Goal: Task Accomplishment & Management: Use online tool/utility

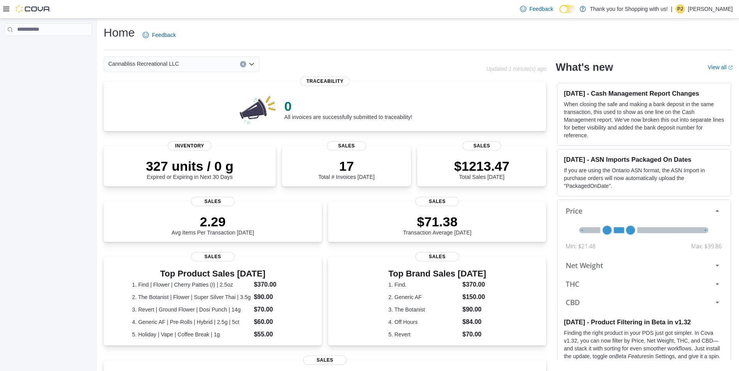
click at [225, 40] on div "Home Feedback" at bounding box center [418, 35] width 629 height 20
click at [10, 11] on div at bounding box center [27, 9] width 48 height 8
click at [9, 7] on icon at bounding box center [6, 9] width 6 height 6
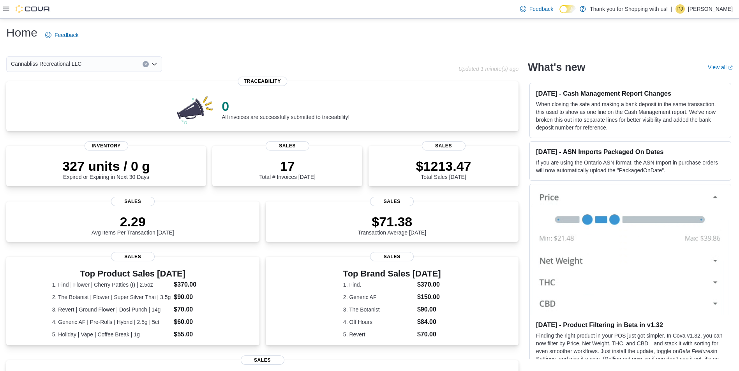
click at [7, 5] on div at bounding box center [27, 9] width 48 height 8
click at [9, 13] on div at bounding box center [27, 9] width 48 height 18
click at [7, 9] on icon at bounding box center [6, 9] width 6 height 5
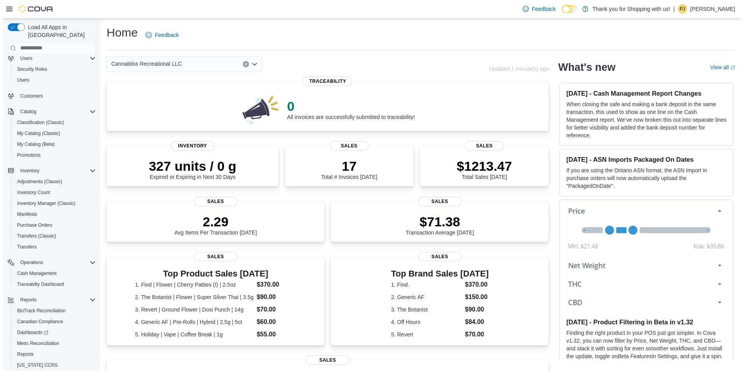
scroll to position [43, 0]
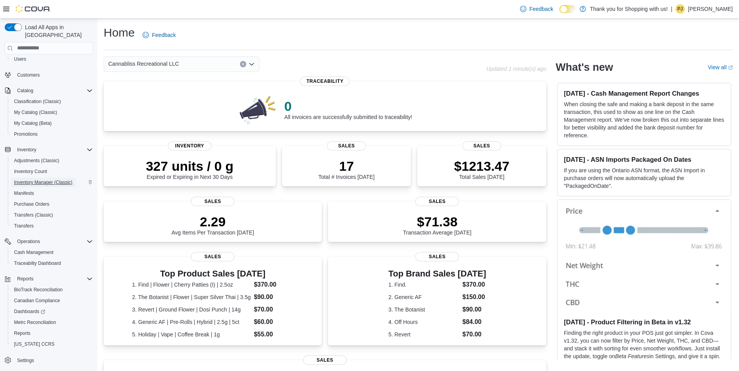
click at [49, 179] on span "Inventory Manager (Classic)" at bounding box center [43, 182] width 58 height 6
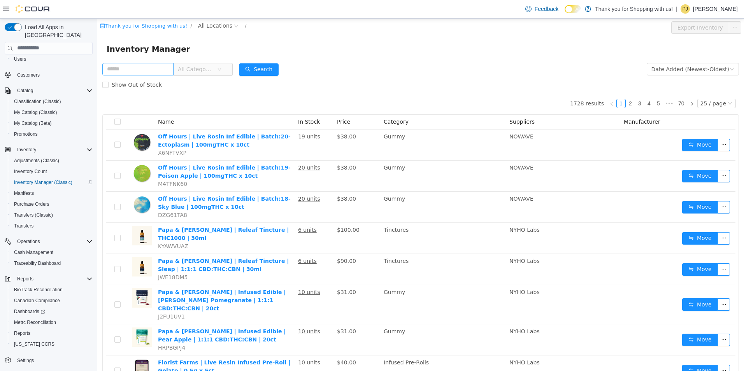
click at [124, 70] on input "text" at bounding box center [137, 69] width 71 height 12
click at [109, 84] on span "Show Out of Stock" at bounding box center [137, 84] width 56 height 6
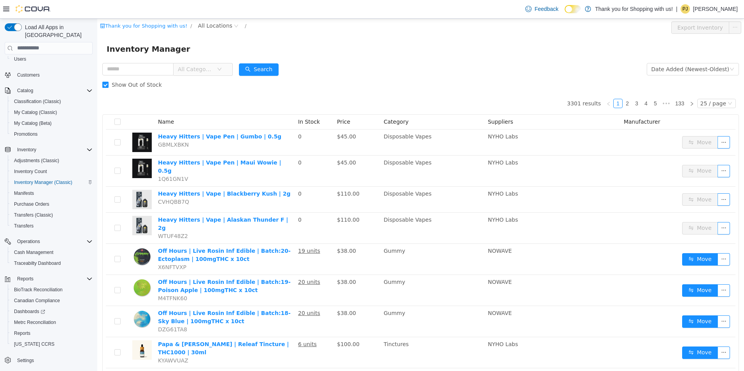
click at [109, 84] on span "Show Out of Stock" at bounding box center [137, 84] width 56 height 6
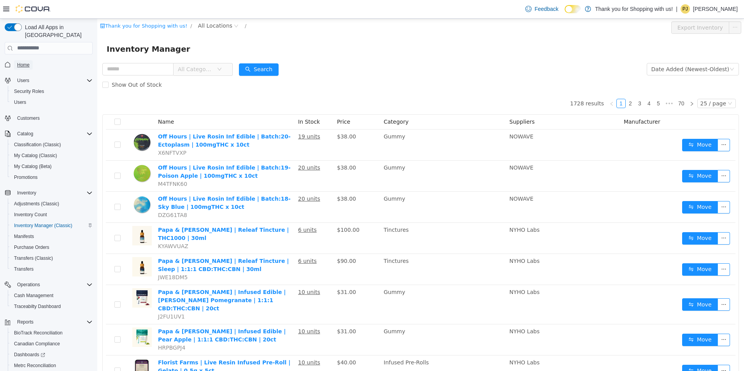
click at [32, 60] on link "Home" at bounding box center [23, 64] width 19 height 9
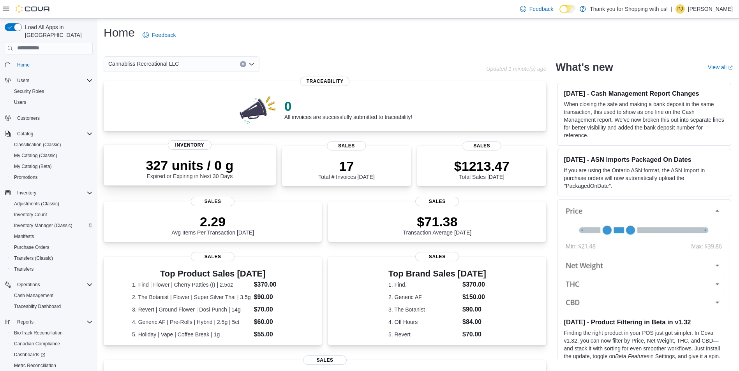
click at [194, 170] on p "327 units / 0 g" at bounding box center [190, 166] width 88 height 16
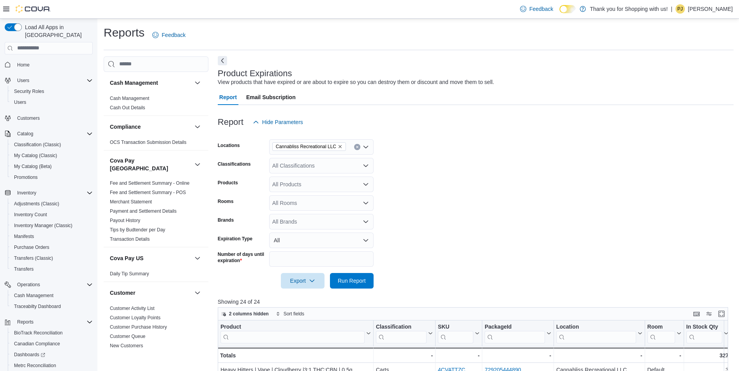
click at [220, 60] on button "Next" at bounding box center [222, 60] width 9 height 9
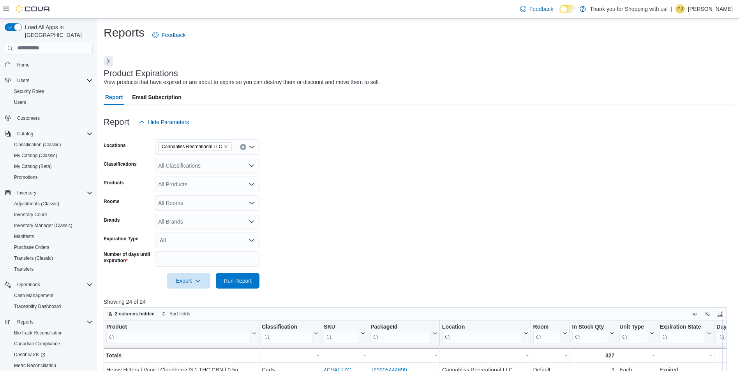
click at [245, 146] on button "Clear input" at bounding box center [243, 147] width 6 height 6
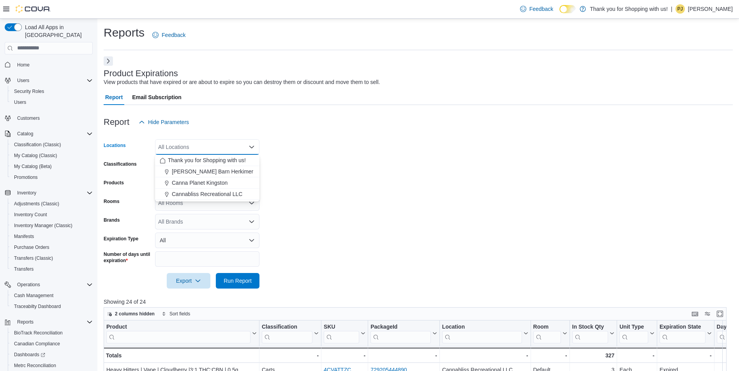
click at [33, 60] on span "Home" at bounding box center [53, 65] width 79 height 10
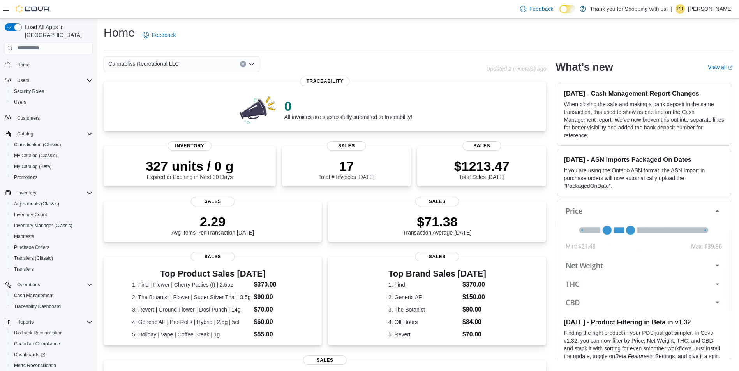
click at [197, 64] on div "Cannabliss Recreational LLC" at bounding box center [182, 64] width 156 height 16
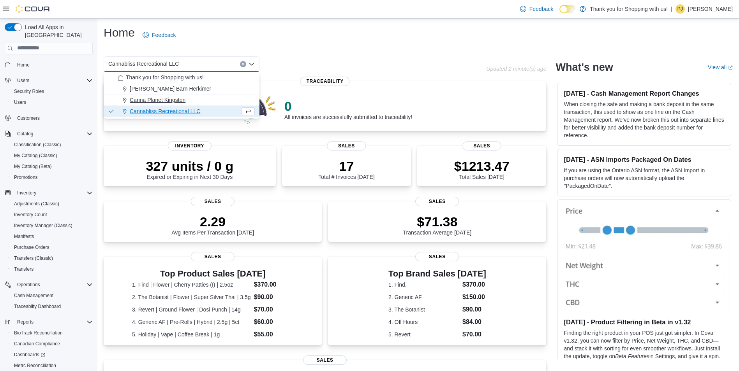
click at [162, 96] on button "Canna Planet Kingston" at bounding box center [182, 100] width 156 height 11
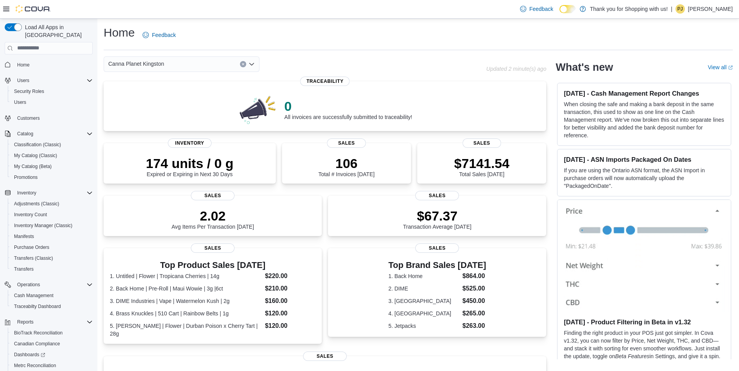
click at [252, 63] on icon "Open list of options" at bounding box center [251, 64] width 6 height 6
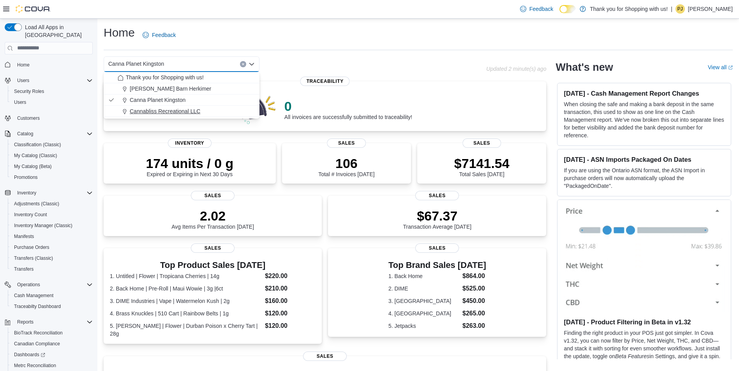
click at [187, 109] on span "Cannabliss Recreational LLC" at bounding box center [165, 111] width 70 height 8
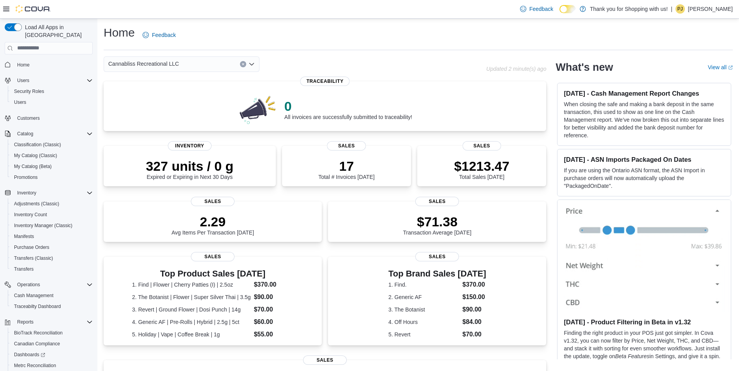
click at [251, 64] on icon "Open list of options" at bounding box center [251, 64] width 6 height 6
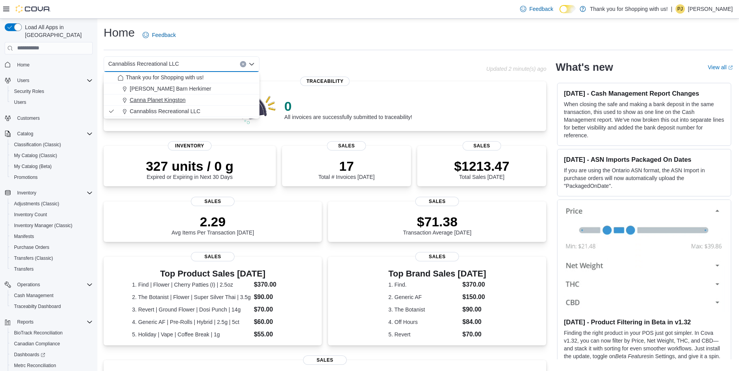
drag, startPoint x: 163, startPoint y: 102, endPoint x: 162, endPoint y: 98, distance: 4.0
click at [162, 100] on span "Canna Planet Kingston" at bounding box center [158, 100] width 56 height 8
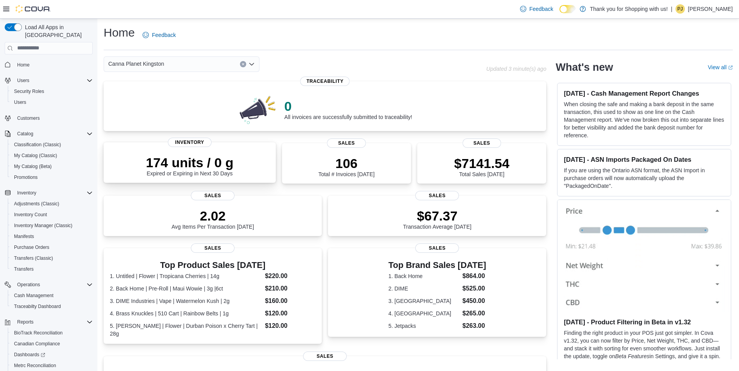
click at [185, 174] on div "174 units / 0 g Expired or Expiring in Next 30 Days" at bounding box center [190, 166] width 88 height 22
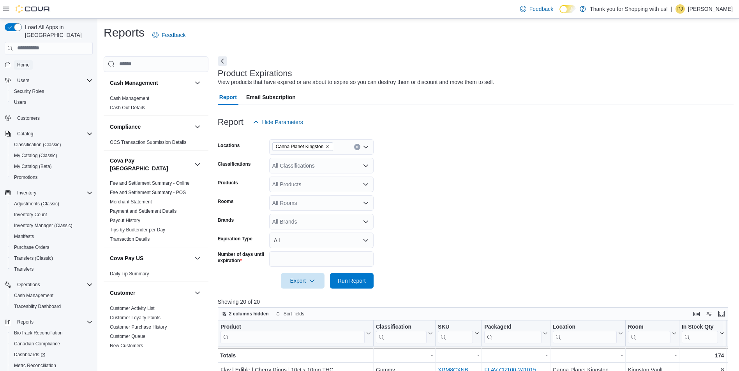
click at [30, 60] on link "Home" at bounding box center [23, 64] width 19 height 9
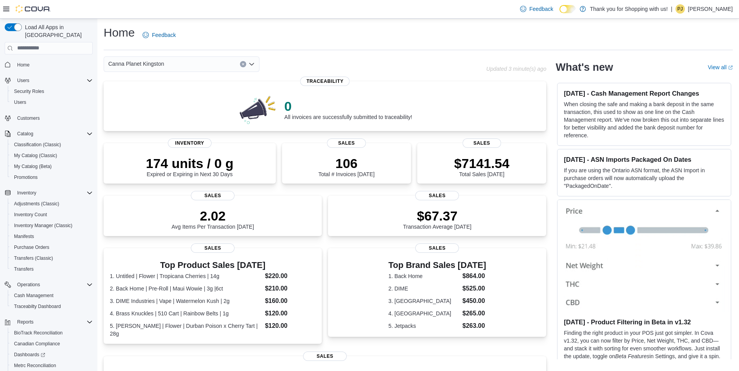
click at [255, 67] on div "Canna Planet Kingston" at bounding box center [182, 64] width 156 height 16
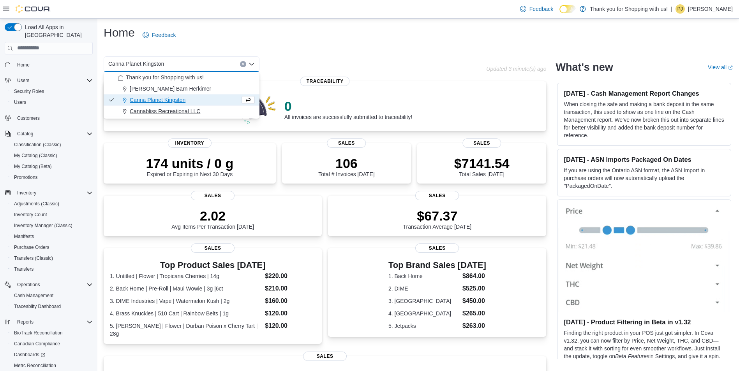
click at [209, 114] on div "Cannabliss Recreational LLC" at bounding box center [186, 111] width 137 height 8
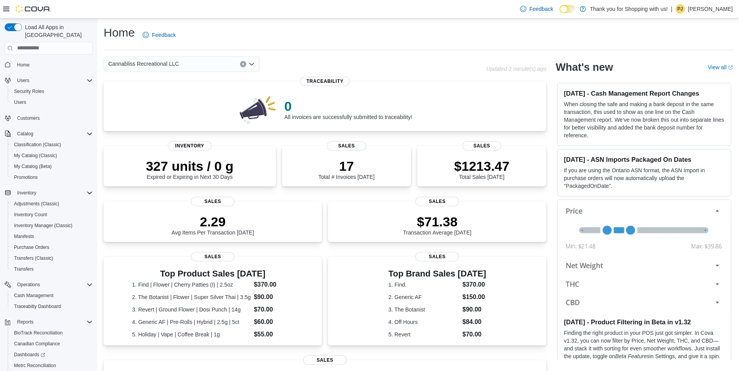
click at [254, 65] on div "Cannabliss Recreational LLC Combo box. Selected. Cannabliss Recreational LLC. P…" at bounding box center [182, 64] width 156 height 16
click at [252, 67] on div "Cannabliss Recreational LLC" at bounding box center [182, 64] width 156 height 16
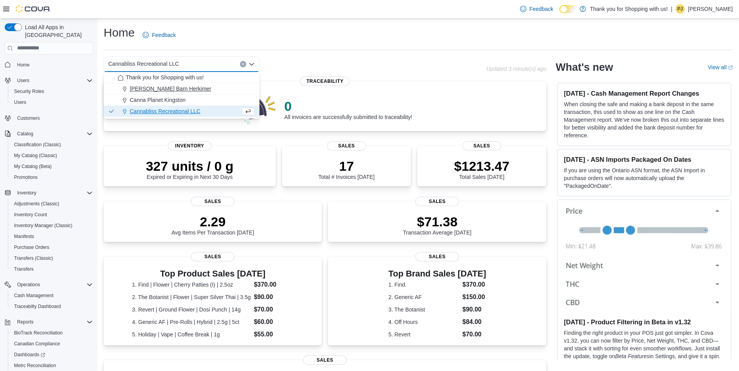
click at [183, 90] on div "[PERSON_NAME] Barn Herkimer" at bounding box center [186, 89] width 137 height 8
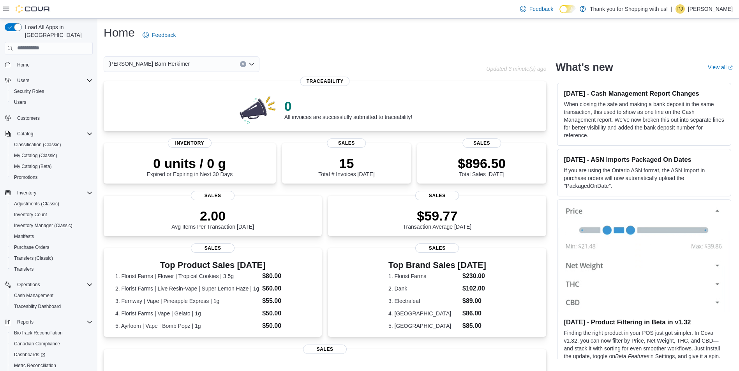
click at [251, 66] on icon "Open list of options" at bounding box center [251, 64] width 6 height 6
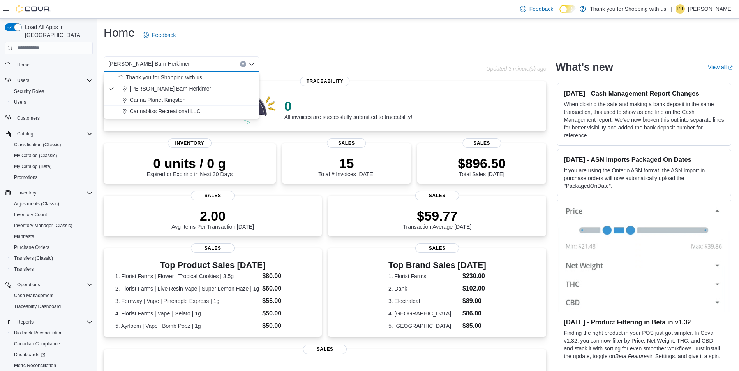
click at [186, 115] on span "Cannabliss Recreational LLC" at bounding box center [165, 111] width 70 height 8
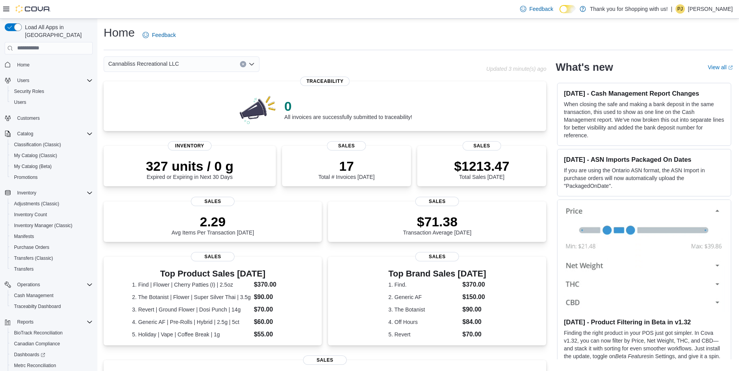
click at [253, 67] on icon "Open list of options" at bounding box center [251, 64] width 6 height 6
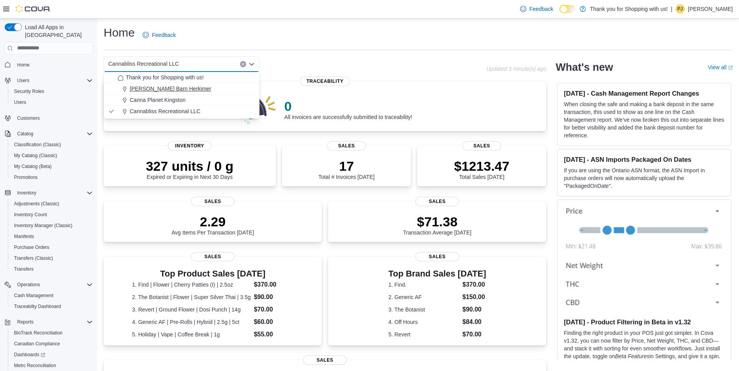
click at [151, 86] on span "[PERSON_NAME] Barn Herkimer" at bounding box center [170, 89] width 81 height 8
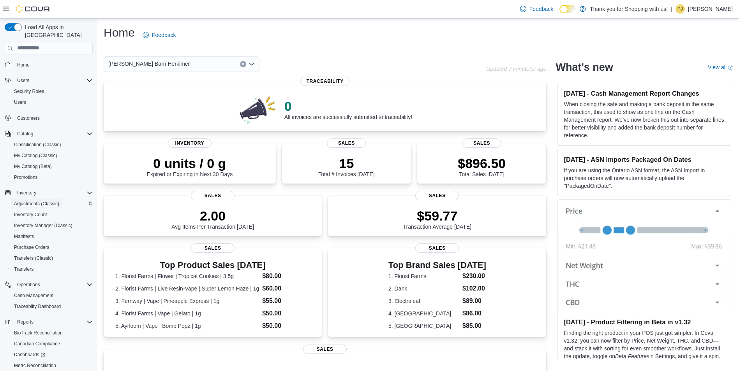
click at [39, 201] on span "Adjustments (Classic)" at bounding box center [36, 204] width 45 height 6
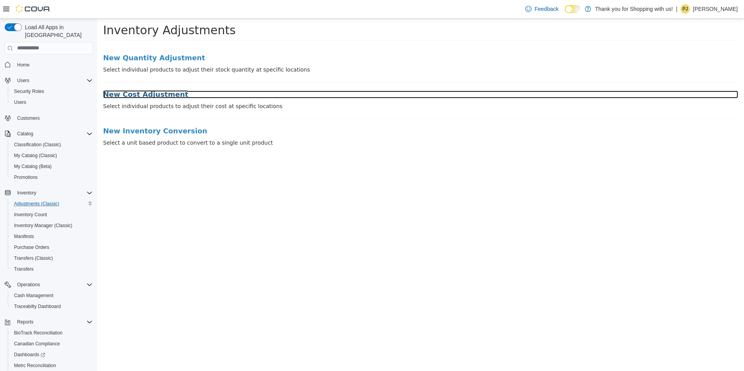
click at [143, 97] on h3 "New Cost Adjustment" at bounding box center [420, 94] width 635 height 8
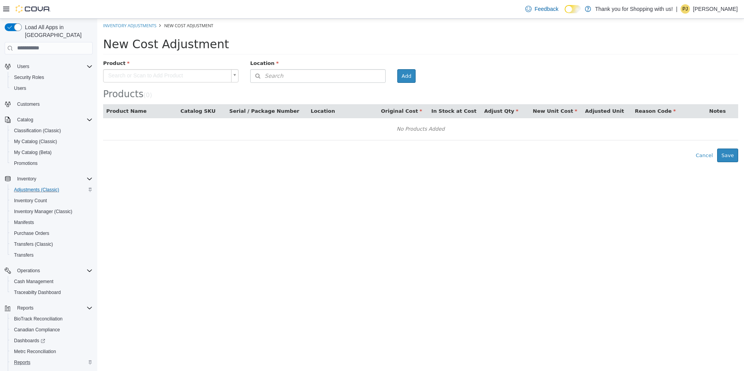
scroll to position [39, 0]
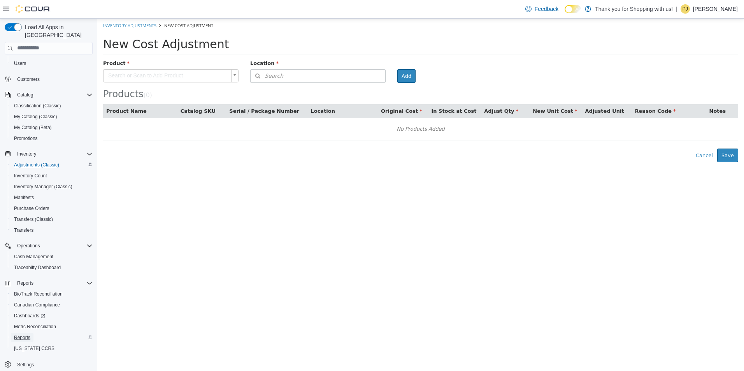
click at [28, 335] on span "Reports" at bounding box center [22, 338] width 16 height 6
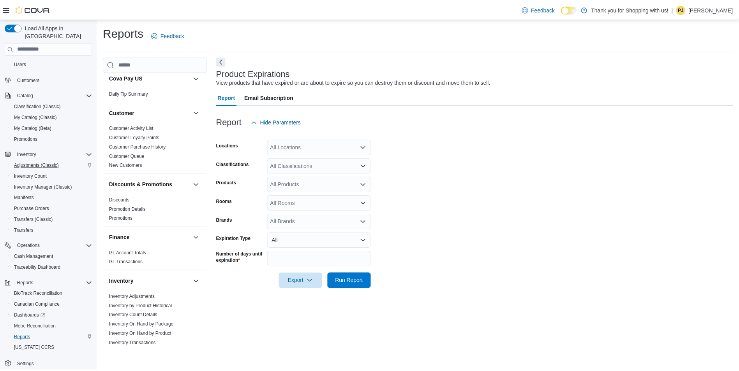
scroll to position [195, 0]
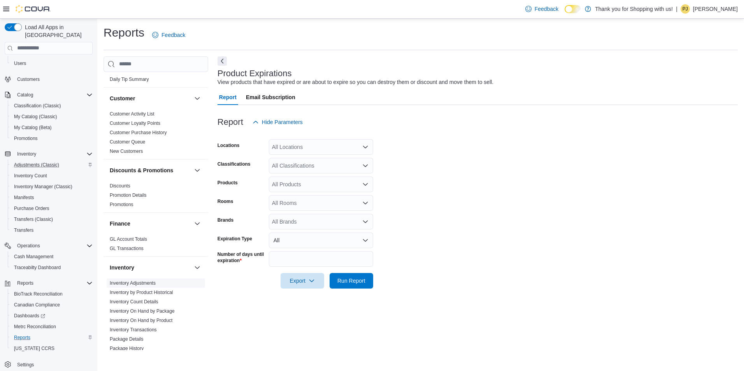
click at [151, 280] on span "Inventory Adjustments" at bounding box center [156, 283] width 99 height 9
click at [145, 281] on link "Inventory Adjustments" at bounding box center [133, 283] width 46 height 5
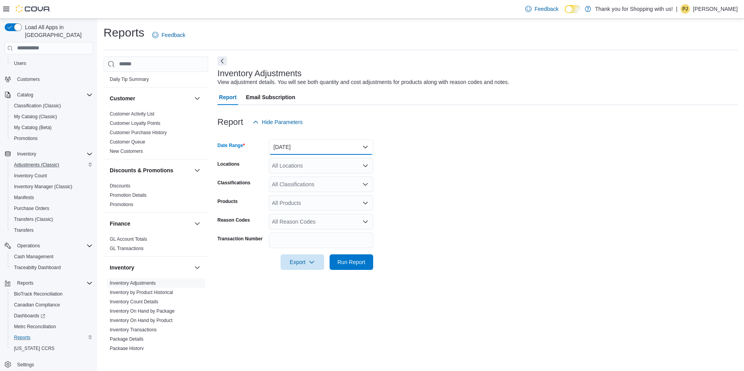
click at [302, 146] on button "[DATE]" at bounding box center [321, 147] width 104 height 16
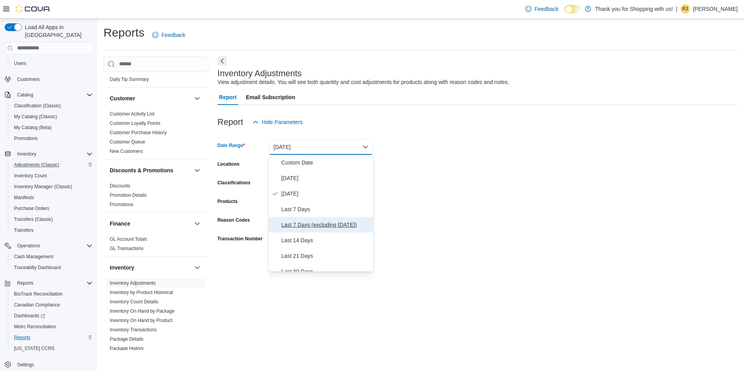
click at [303, 227] on span "Last 7 Days (excluding [DATE])" at bounding box center [326, 224] width 89 height 9
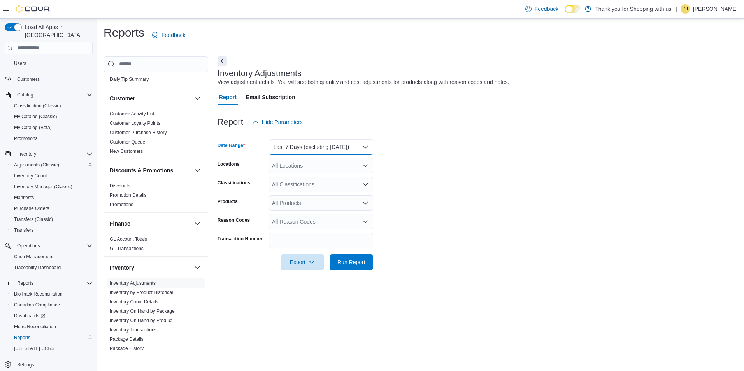
click at [314, 145] on button "Last 7 Days (excluding [DATE])" at bounding box center [321, 147] width 104 height 16
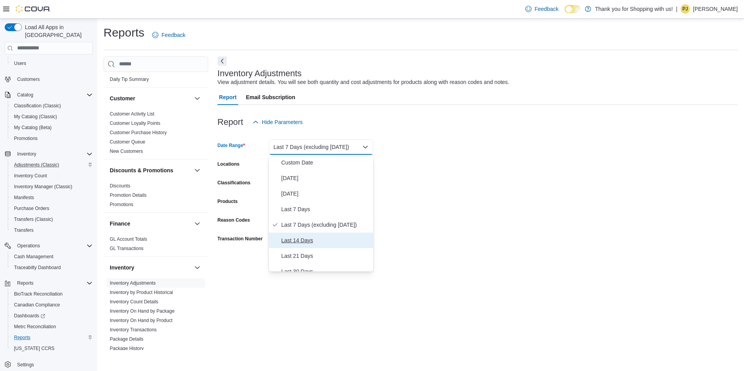
click at [313, 244] on span "Last 14 Days" at bounding box center [326, 240] width 89 height 9
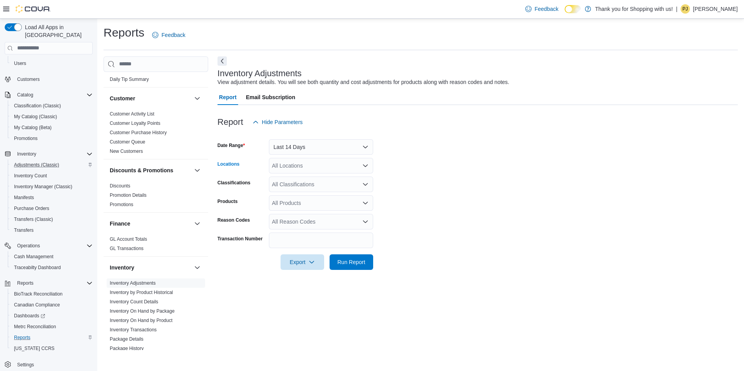
click at [294, 165] on div "All Locations" at bounding box center [321, 166] width 104 height 16
click at [297, 187] on span "[PERSON_NAME] Barn Herkimer" at bounding box center [326, 191] width 81 height 8
click at [476, 222] on form "Date Range Last 14 Days Locations [PERSON_NAME] Barn Herkimer Classifications A…" at bounding box center [478, 200] width 521 height 140
click at [354, 255] on span "Run Report" at bounding box center [351, 262] width 34 height 16
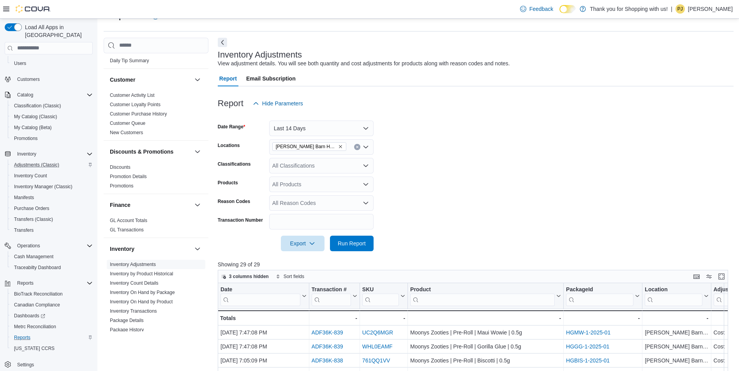
scroll to position [117, 0]
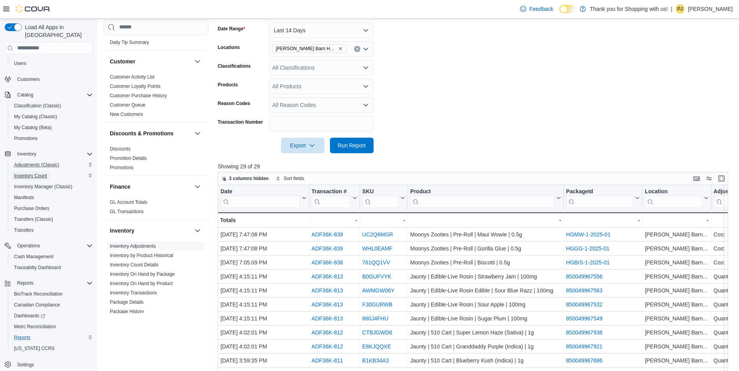
click at [30, 171] on span "Inventory Count" at bounding box center [30, 175] width 33 height 9
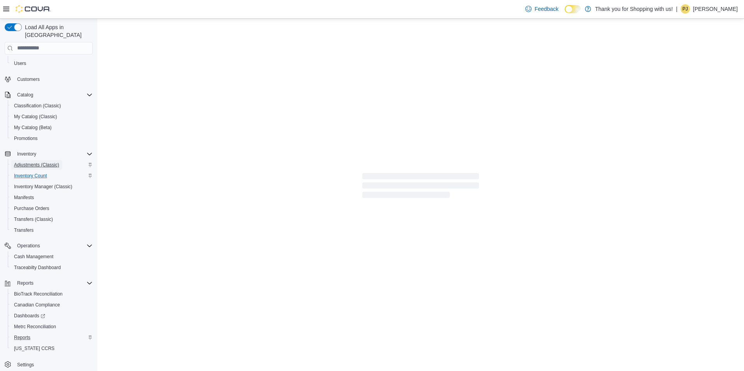
click at [49, 162] on span "Adjustments (Classic)" at bounding box center [36, 165] width 45 height 6
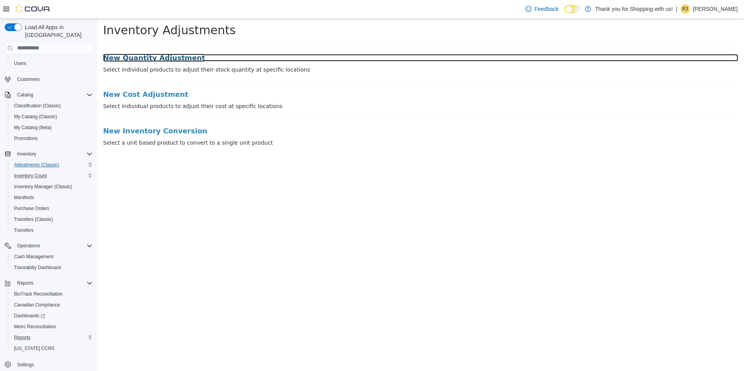
click at [163, 54] on h3 "New Quantity Adjustment" at bounding box center [420, 58] width 635 height 8
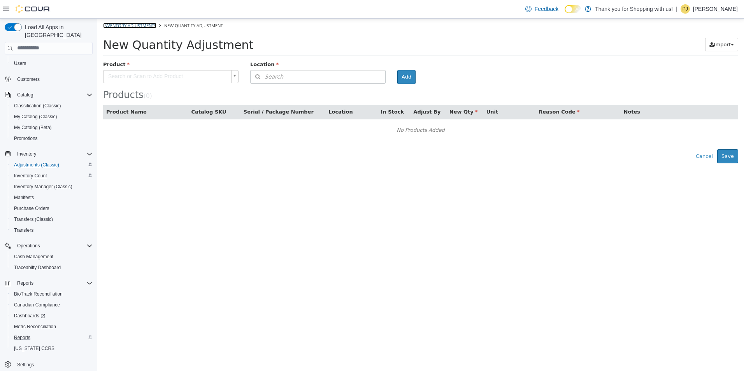
click at [109, 25] on link "Inventory Adjustments" at bounding box center [129, 25] width 53 height 6
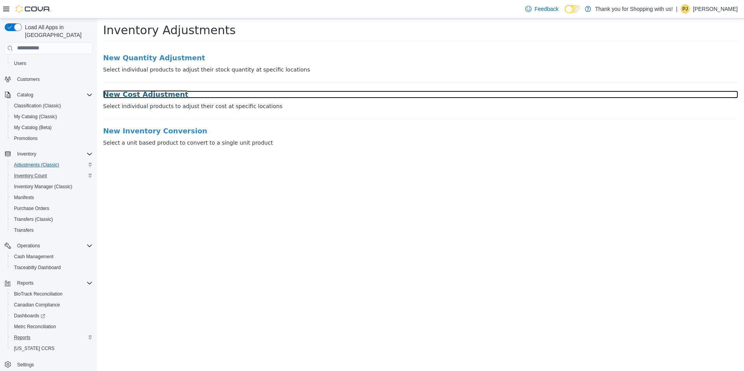
click at [151, 90] on h3 "New Cost Adjustment" at bounding box center [420, 94] width 635 height 8
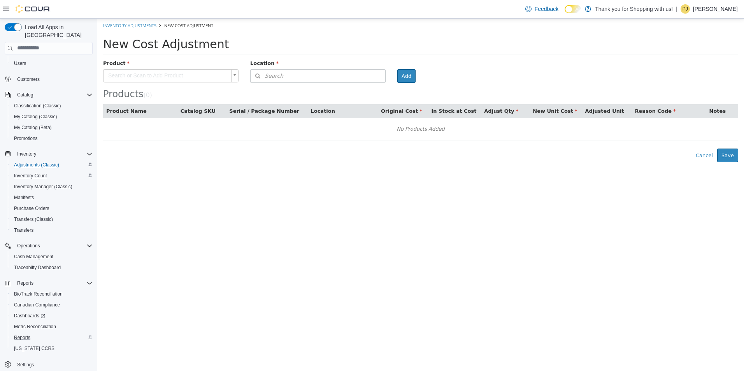
click at [209, 72] on body "× Inventory Adjustments New Cost Adjustment New Cost Adjustment Product Search …" at bounding box center [420, 90] width 647 height 144
